Goal: Transaction & Acquisition: Purchase product/service

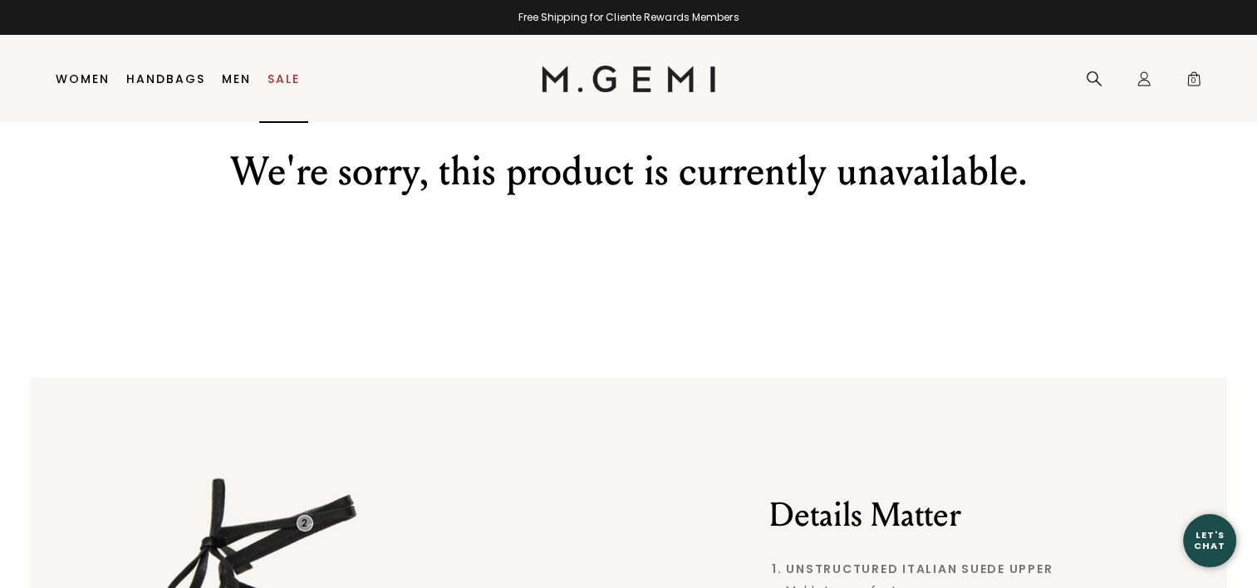
click at [279, 80] on link "Sale" at bounding box center [283, 78] width 32 height 13
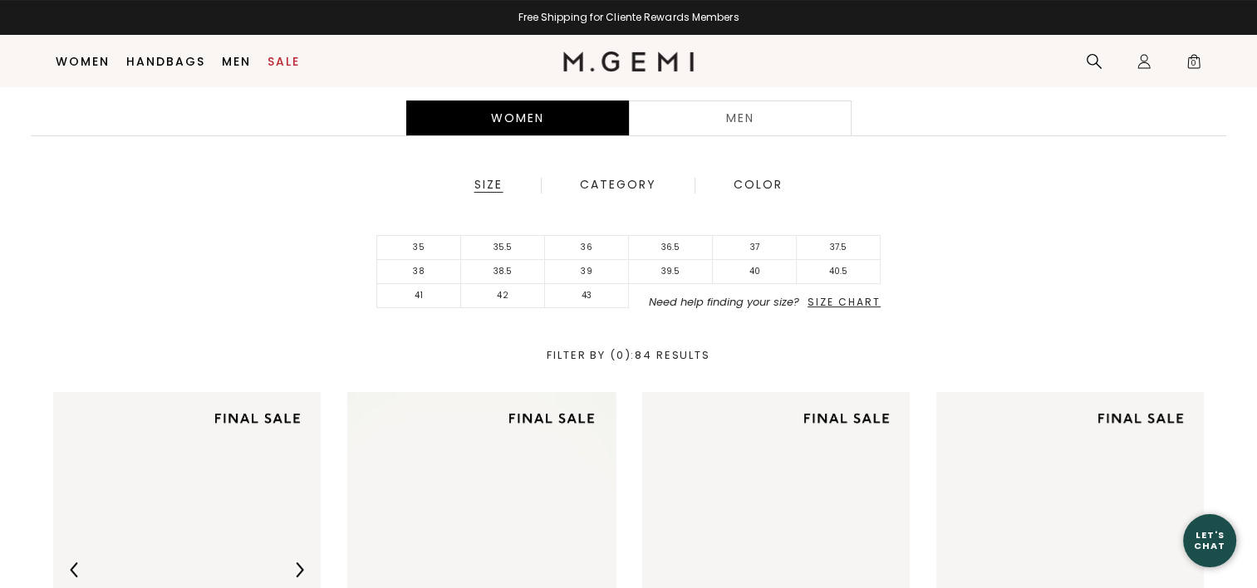
scroll to position [283, 0]
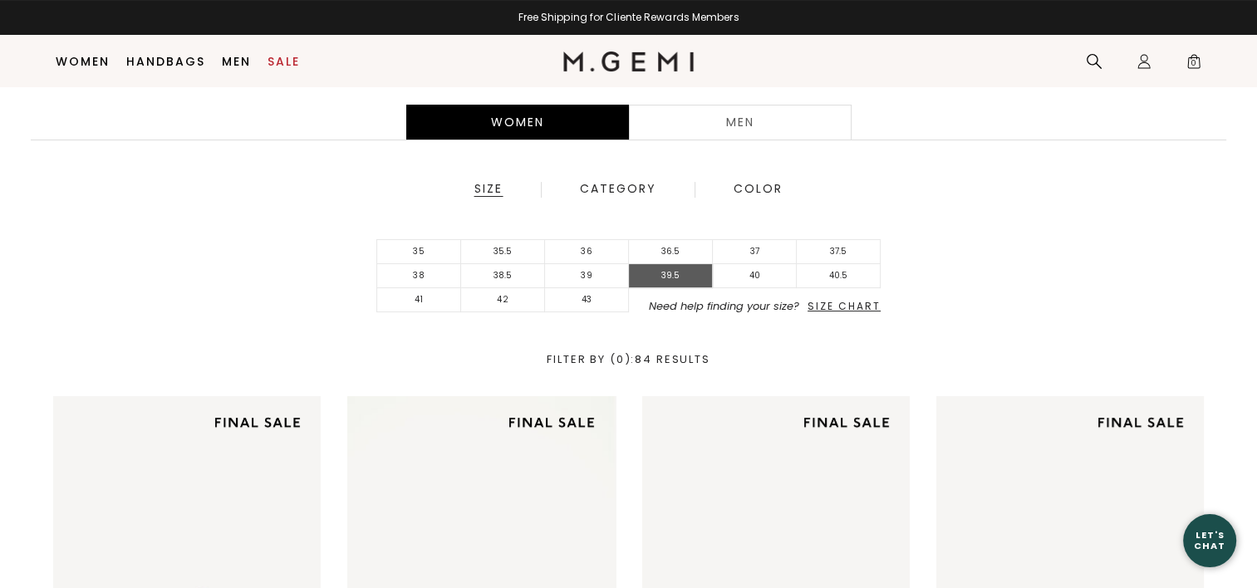
click at [688, 280] on li "39.5" at bounding box center [671, 276] width 84 height 24
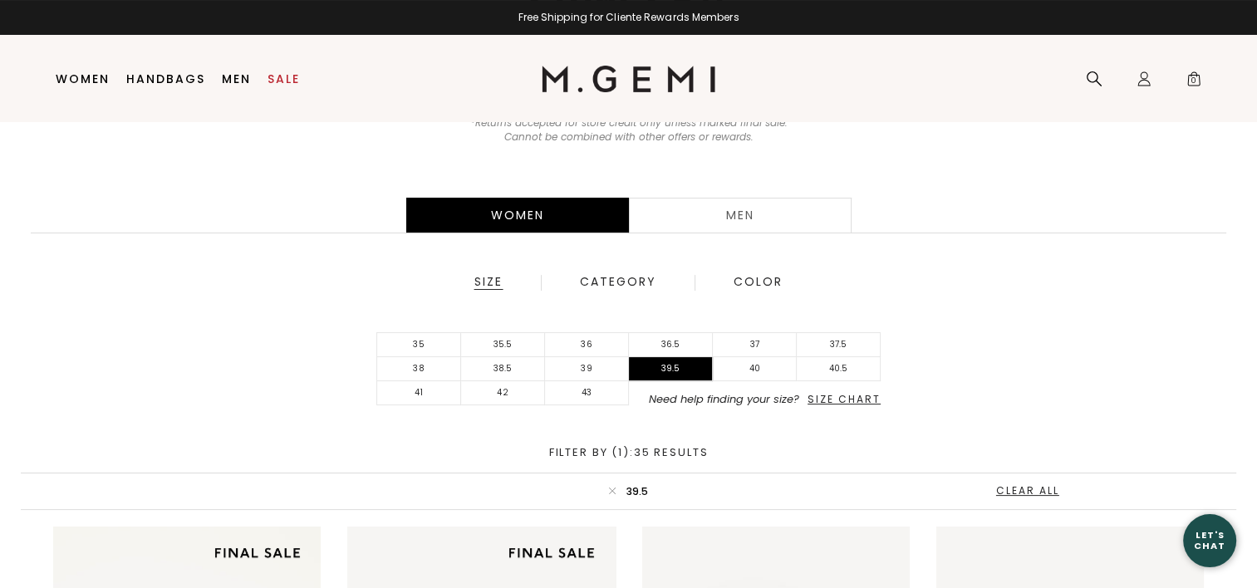
scroll to position [16, 0]
